Goal: Navigation & Orientation: Go to known website

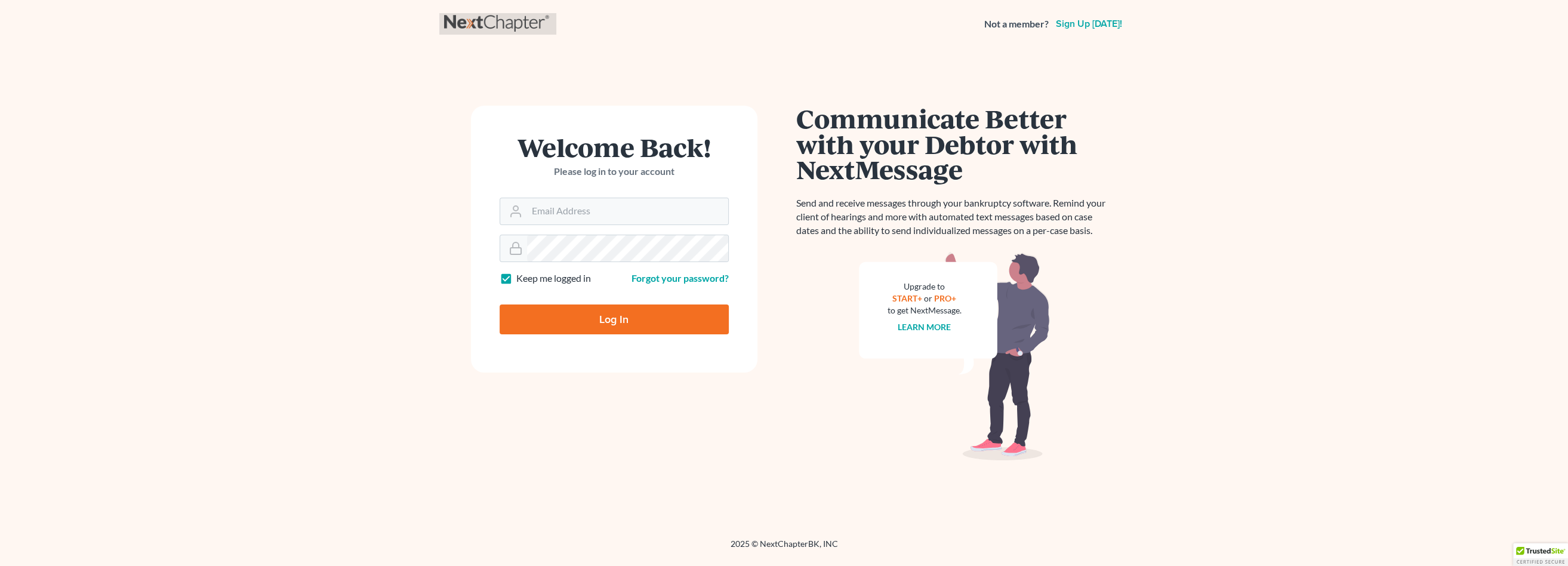
click at [514, 14] on link at bounding box center [498, 24] width 107 height 22
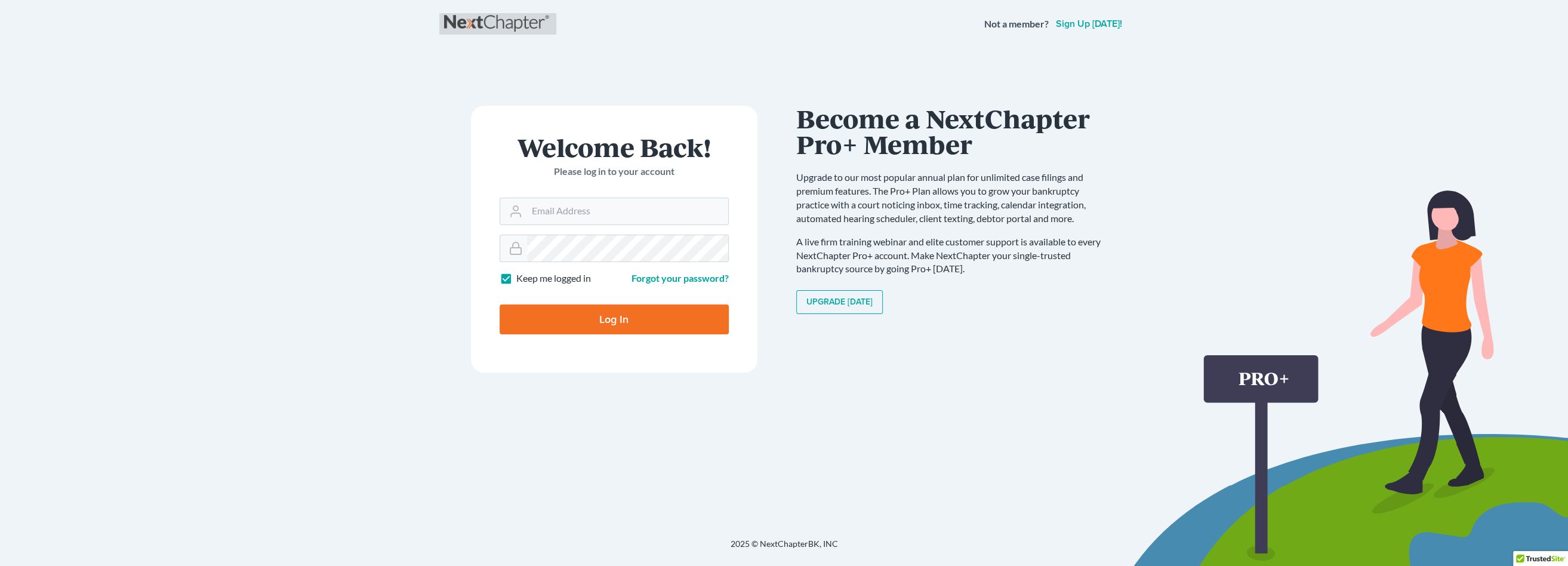
click at [492, 24] on link at bounding box center [498, 24] width 107 height 22
